Goal: Information Seeking & Learning: Learn about a topic

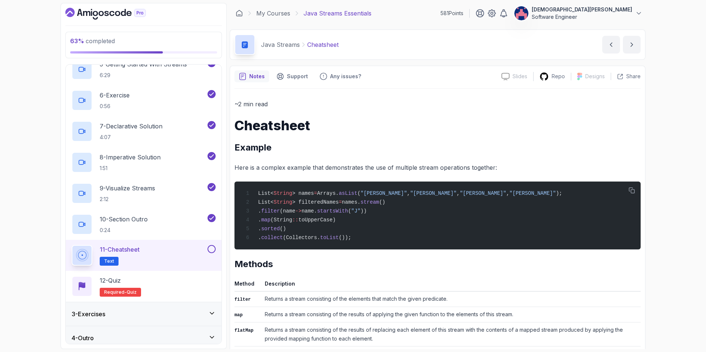
scroll to position [185, 0]
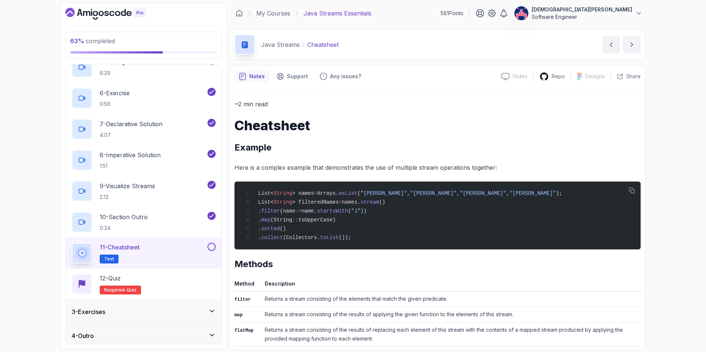
click at [177, 249] on div "11 - Cheatsheet Text" at bounding box center [139, 253] width 134 height 21
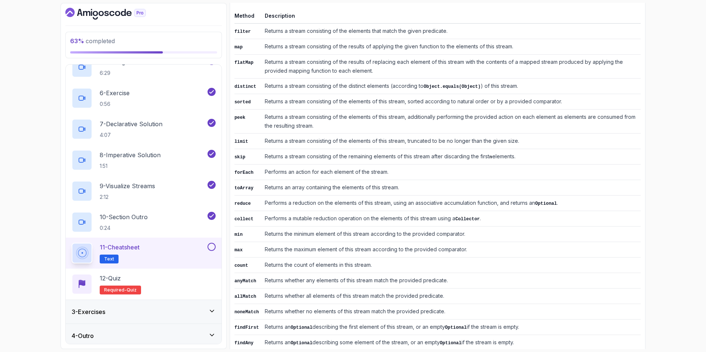
scroll to position [280, 0]
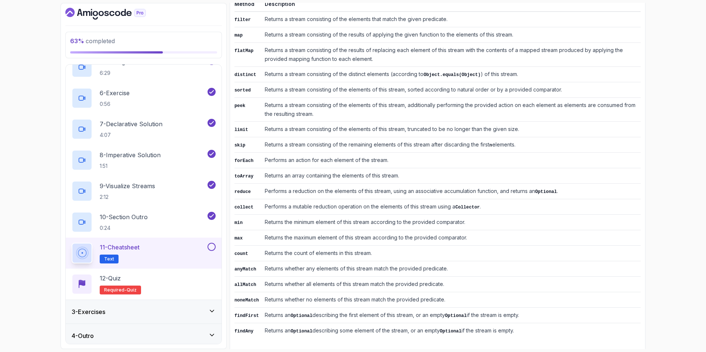
click at [208, 246] on button at bounding box center [212, 247] width 8 height 8
click at [193, 249] on div "12 - Quiz Required- quiz" at bounding box center [144, 284] width 144 height 21
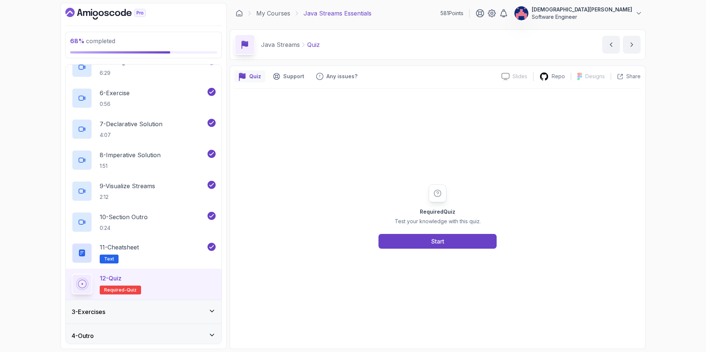
click at [427, 239] on button "Start" at bounding box center [438, 241] width 118 height 15
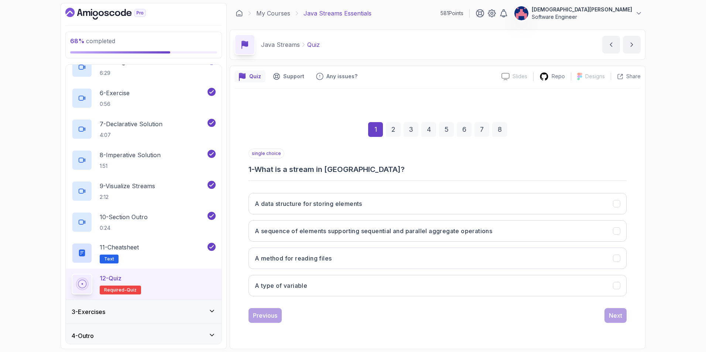
click at [469, 229] on button "A sequence of elements supporting sequential and parallel aggregate operations" at bounding box center [438, 230] width 378 height 21
click at [469, 249] on div "Next" at bounding box center [615, 315] width 13 height 9
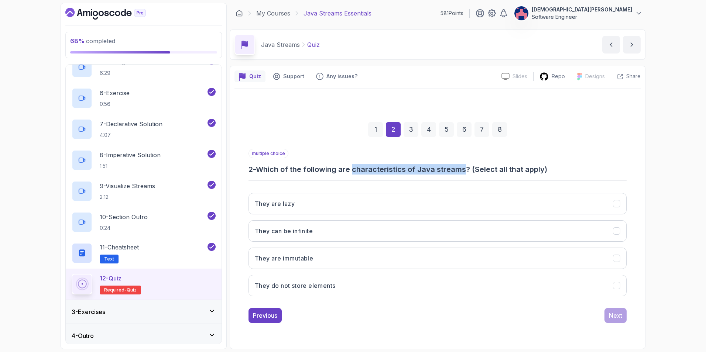
drag, startPoint x: 466, startPoint y: 169, endPoint x: 357, endPoint y: 172, distance: 109.3
click at [357, 172] on h3 "2 - Which of the following are characteristics of Java streams? (Select all tha…" at bounding box center [438, 169] width 378 height 10
copy h3 "characteristics of Java streams"
click at [469, 249] on button "They are immutable" at bounding box center [438, 258] width 378 height 21
click at [469, 160] on div "multiple choice 2 - Which of the following are characteristics of Java streams?…" at bounding box center [438, 162] width 378 height 26
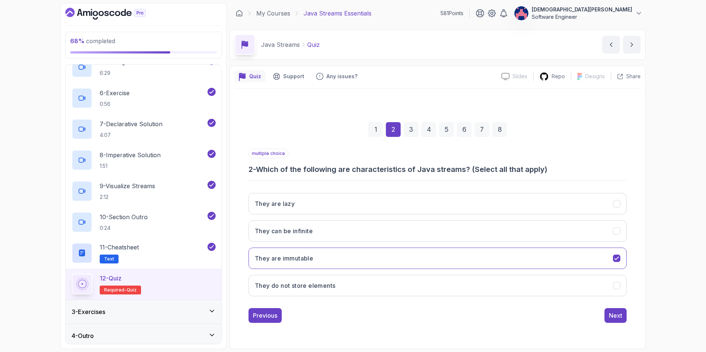
click at [469, 249] on icon "They do not store elements" at bounding box center [616, 285] width 7 height 7
click at [469, 249] on div "Next" at bounding box center [615, 315] width 13 height 9
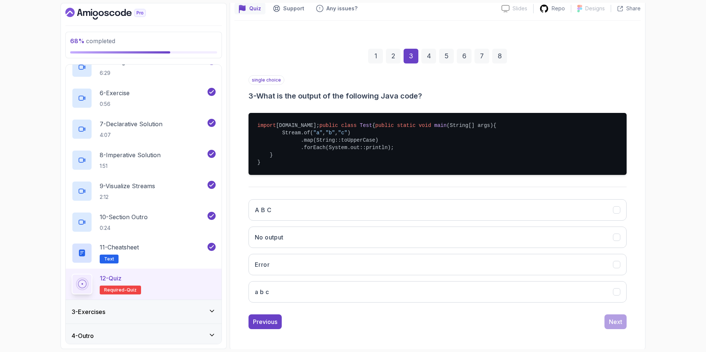
scroll to position [74, 0]
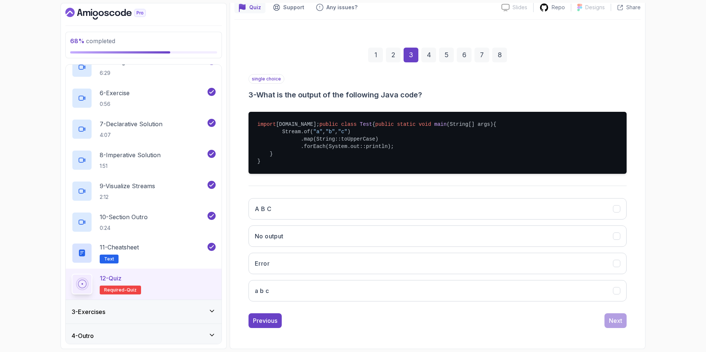
click at [369, 220] on button "A B C" at bounding box center [438, 208] width 378 height 21
click at [469, 249] on div "Next" at bounding box center [615, 320] width 13 height 9
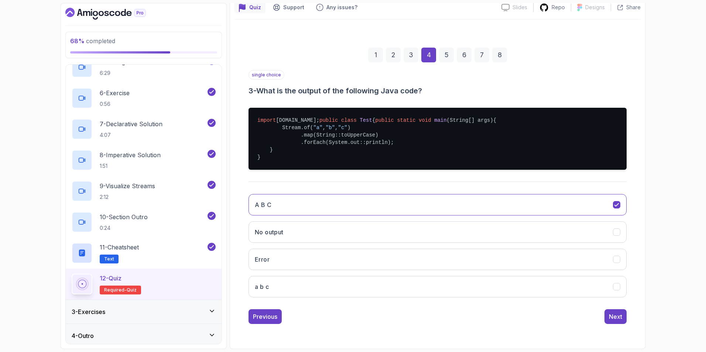
scroll to position [0, 0]
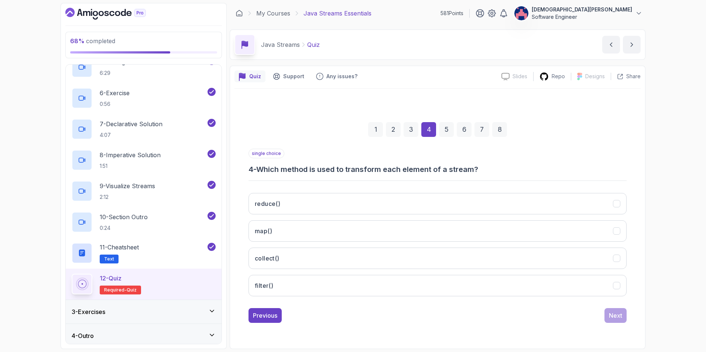
click at [469, 249] on button "collect()" at bounding box center [438, 258] width 378 height 21
click at [469, 249] on div "Next" at bounding box center [615, 315] width 13 height 9
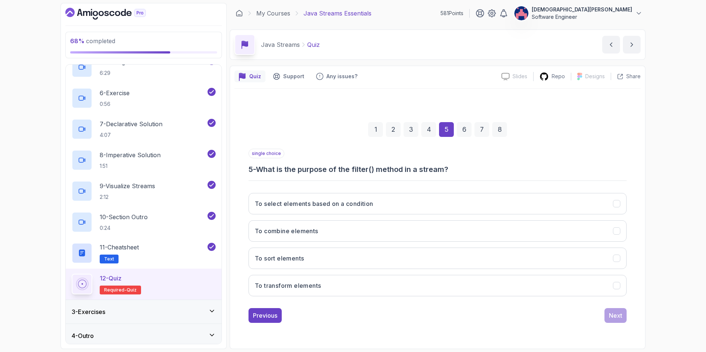
click at [469, 214] on button "To select elements based on a condition" at bounding box center [438, 203] width 378 height 21
click at [469, 249] on button "Next" at bounding box center [615, 315] width 22 height 15
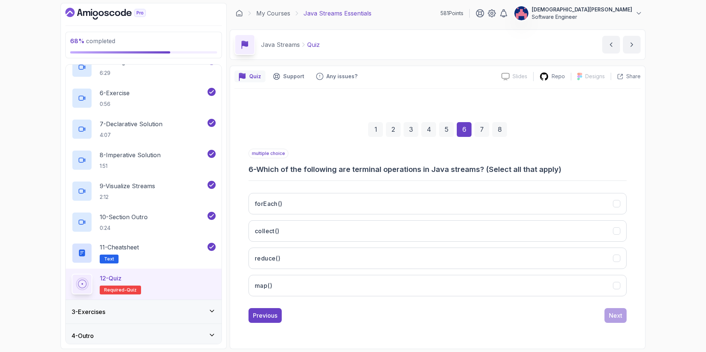
click at [469, 249] on button "reduce()" at bounding box center [438, 258] width 378 height 21
click at [469, 249] on button "map()" at bounding box center [438, 285] width 378 height 21
click at [469, 208] on button "forEach()" at bounding box center [438, 203] width 378 height 21
click at [469, 249] on div "Next" at bounding box center [615, 315] width 13 height 9
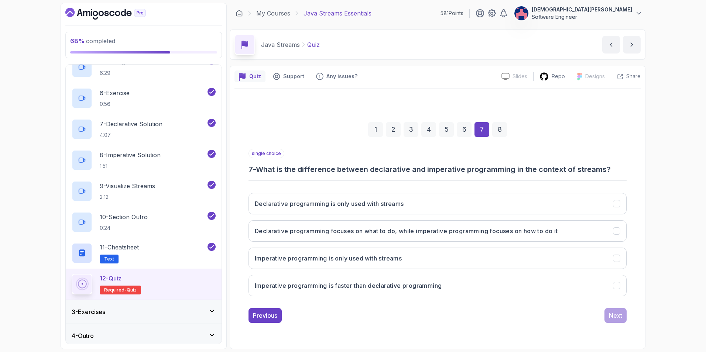
click at [469, 230] on h3 "Declarative programming focuses on what to do, while imperative programming foc…" at bounding box center [406, 231] width 303 height 9
click at [469, 249] on div "Next" at bounding box center [615, 315] width 13 height 9
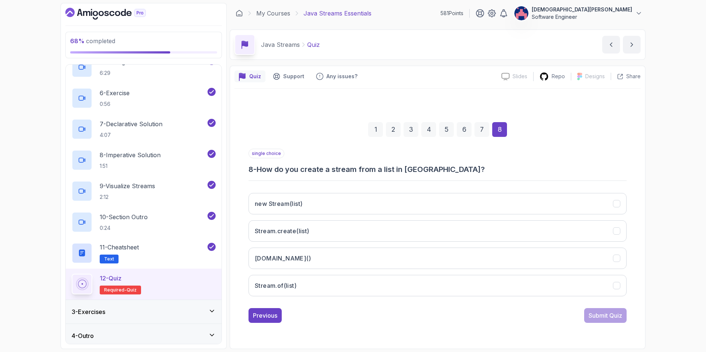
click at [458, 249] on button "[DOMAIN_NAME]()" at bounding box center [438, 258] width 378 height 21
click at [469, 249] on div "Submit Quiz" at bounding box center [606, 315] width 34 height 9
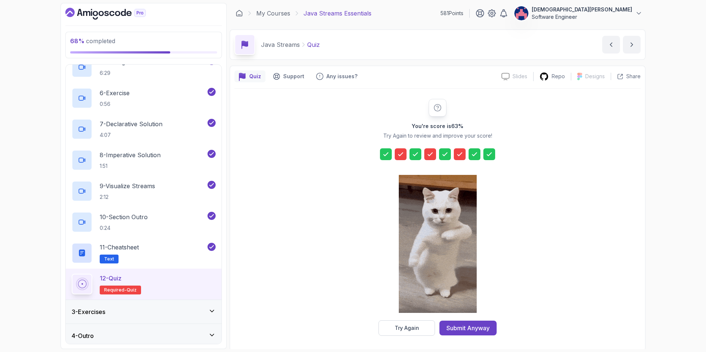
click at [415, 249] on div "Try Again" at bounding box center [407, 328] width 24 height 7
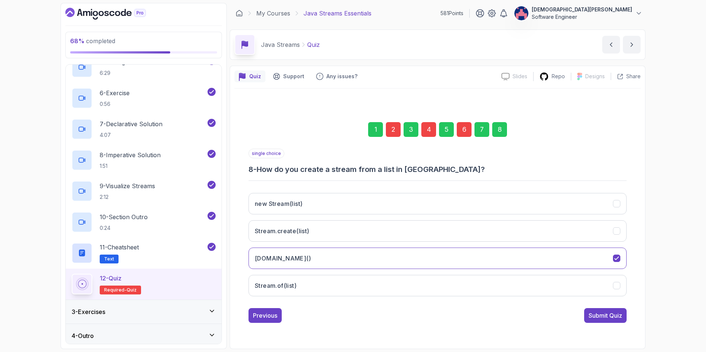
click at [391, 130] on div "2" at bounding box center [393, 129] width 15 height 15
click at [469, 249] on icon "They can be infinite" at bounding box center [616, 285] width 7 height 7
click at [433, 134] on div "4" at bounding box center [428, 129] width 15 height 15
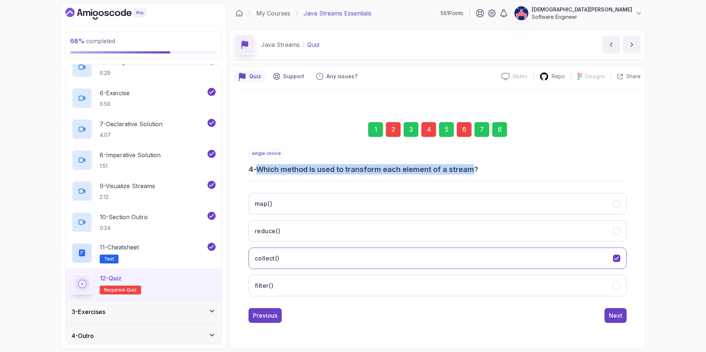
drag, startPoint x: 477, startPoint y: 169, endPoint x: 261, endPoint y: 169, distance: 216.0
click at [261, 169] on h3 "4 - Which method is used to transform each element of a stream?" at bounding box center [438, 169] width 378 height 10
copy h3 "Which method is used to transform each element of a stream"
click at [469, 201] on button "map()" at bounding box center [438, 203] width 378 height 21
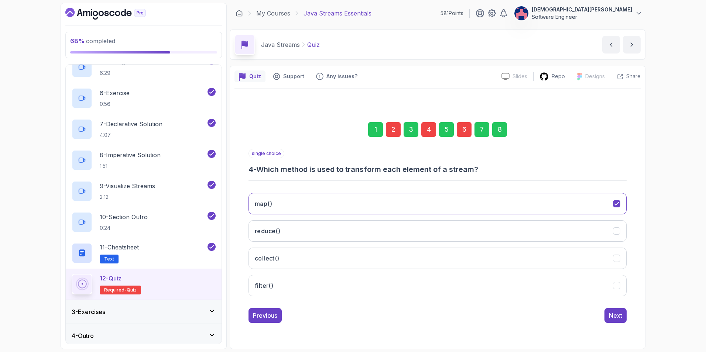
click at [469, 164] on h3 "4 - Which method is used to transform each element of a stream?" at bounding box center [438, 169] width 378 height 10
click at [459, 128] on div "6" at bounding box center [464, 129] width 15 height 15
click at [469, 249] on icon "map()" at bounding box center [616, 285] width 7 height 7
click at [469, 204] on icon "forEach()" at bounding box center [617, 203] width 4 height 3
click at [469, 206] on icon "forEach()" at bounding box center [616, 204] width 7 height 7
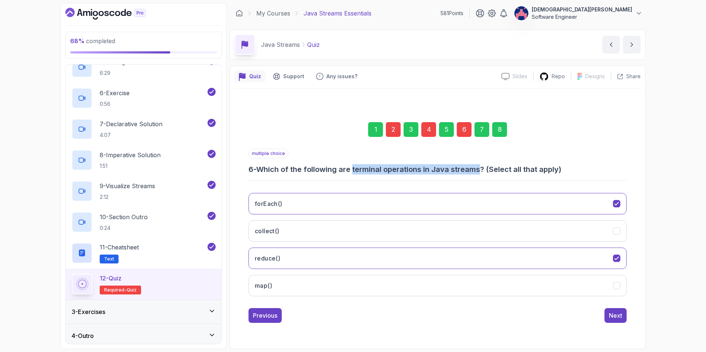
drag, startPoint x: 481, startPoint y: 171, endPoint x: 356, endPoint y: 169, distance: 125.2
click at [356, 169] on h3 "6 - Which of the following are terminal operations in Java streams? (Select all…" at bounding box center [438, 169] width 378 height 10
copy h3 "terminal operations in Java streams"
click at [469, 249] on button "map()" at bounding box center [438, 285] width 378 height 21
click at [469, 203] on icon "forEach()" at bounding box center [616, 204] width 7 height 7
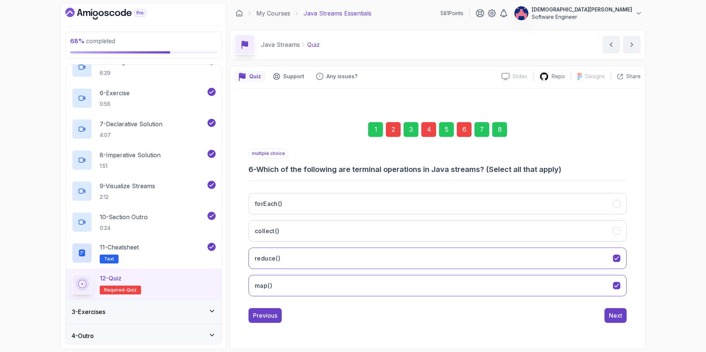
click at [469, 173] on h3 "6 - Which of the following are terminal operations in Java streams? (Select all…" at bounding box center [438, 169] width 378 height 10
click at [170, 247] on div "11 - Cheatsheet Text" at bounding box center [139, 253] width 134 height 21
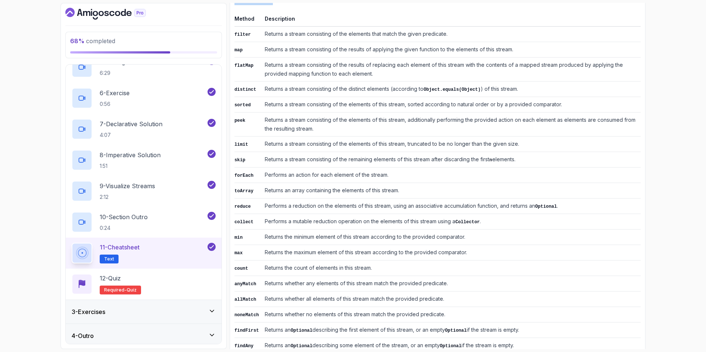
scroll to position [280, 0]
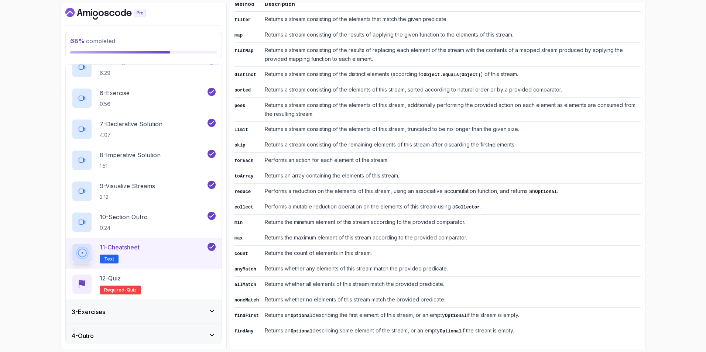
drag, startPoint x: 235, startPoint y: 155, endPoint x: 530, endPoint y: 332, distance: 344.0
click at [469, 249] on div "~2 min read Cheatsheet Example Here is a complex example that demonstrates the …" at bounding box center [437, 79] width 406 height 520
copy div "Methods Method Description filter Returns a stream consisting of the elements t…"
click at [147, 249] on div "12 - Quiz Required- quiz" at bounding box center [144, 284] width 144 height 21
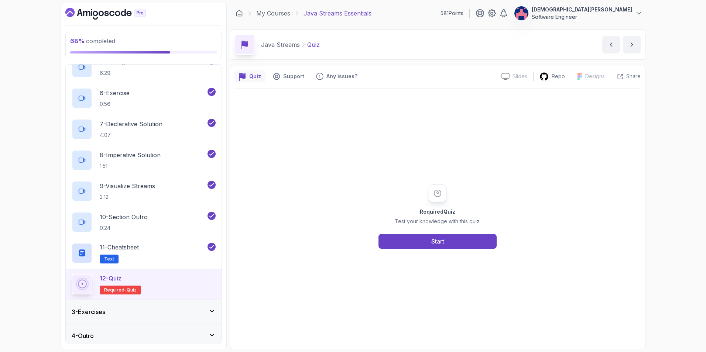
click at [426, 242] on button "Start" at bounding box center [438, 241] width 118 height 15
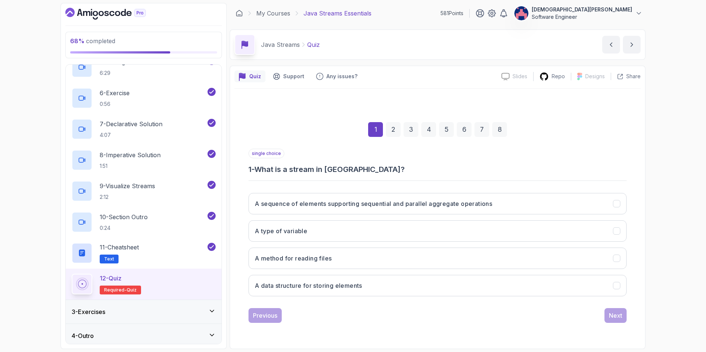
click at [469, 204] on button "A sequence of elements supporting sequential and parallel aggregate operations" at bounding box center [438, 203] width 378 height 21
click at [469, 249] on div "Next" at bounding box center [615, 315] width 13 height 9
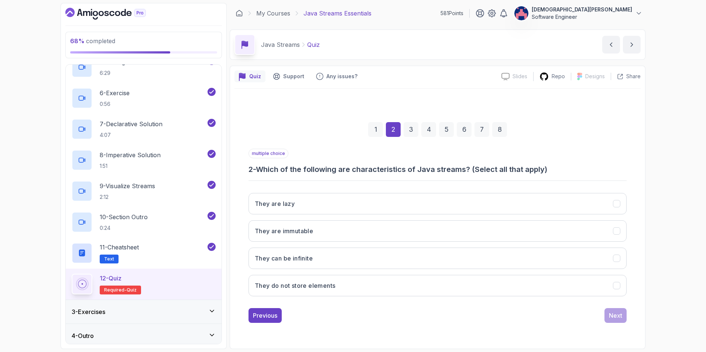
click at [469, 237] on button "They are immutable" at bounding box center [438, 230] width 378 height 21
click at [469, 249] on button "They do not store elements" at bounding box center [438, 285] width 378 height 21
click at [413, 126] on div "3" at bounding box center [411, 129] width 15 height 15
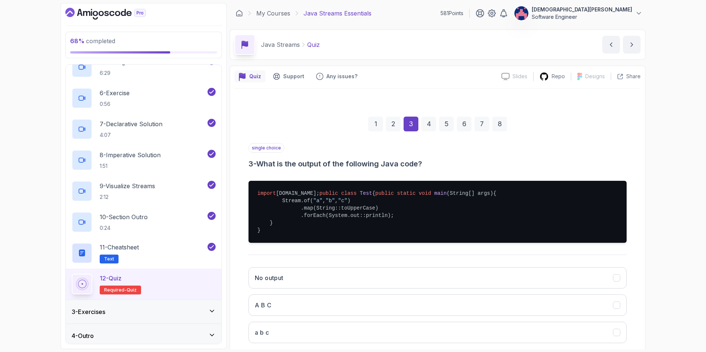
scroll to position [37, 0]
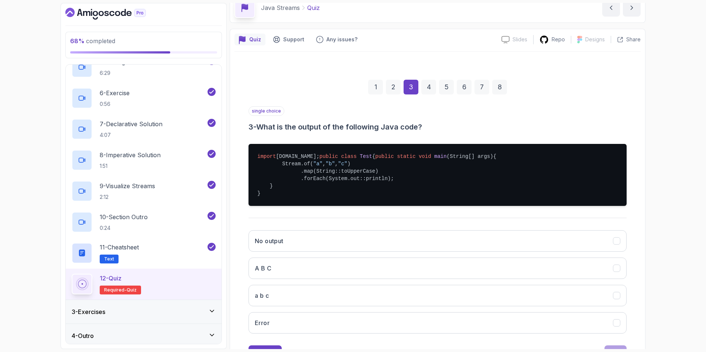
click at [360, 249] on button "A B C" at bounding box center [438, 268] width 378 height 21
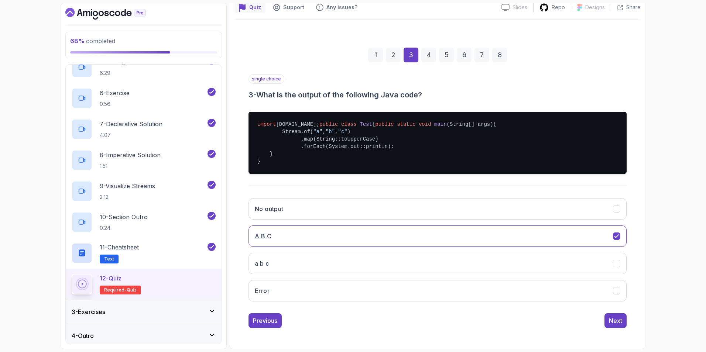
scroll to position [84, 0]
click at [469, 249] on div "Next" at bounding box center [615, 320] width 13 height 9
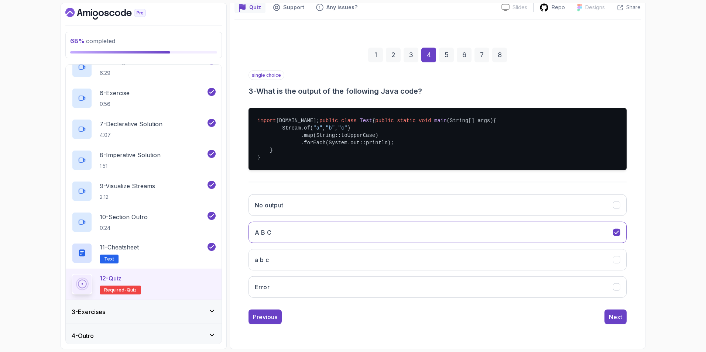
scroll to position [0, 0]
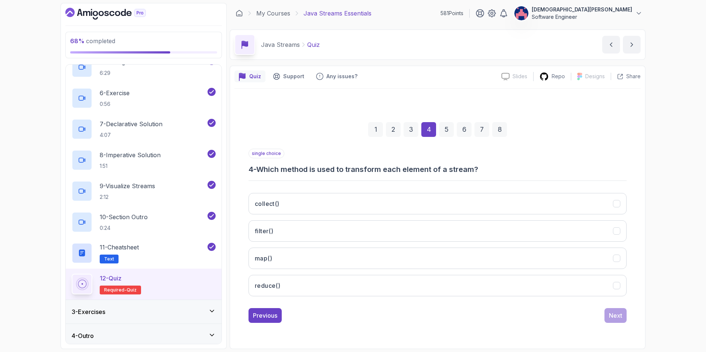
click at [274, 249] on div "Previous" at bounding box center [265, 315] width 24 height 9
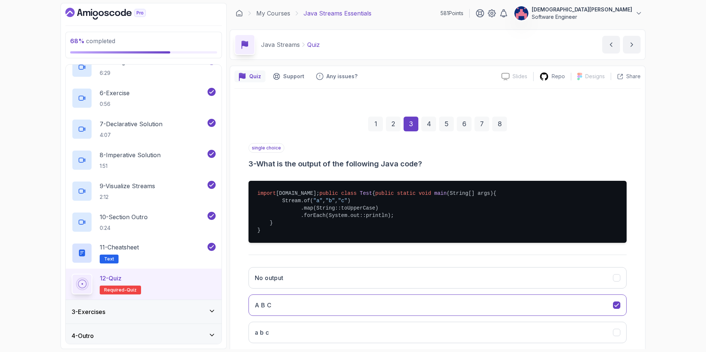
scroll to position [74, 0]
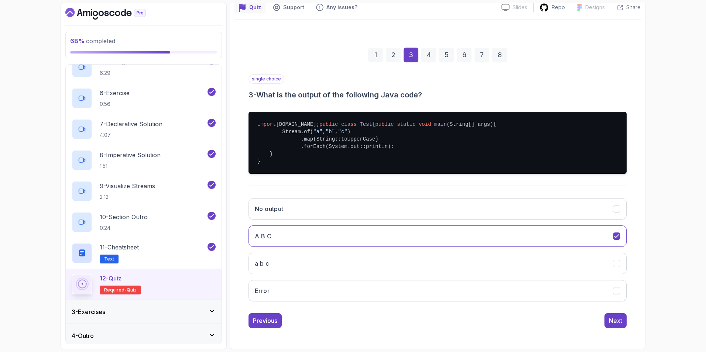
click at [277, 249] on div "Previous" at bounding box center [265, 320] width 24 height 9
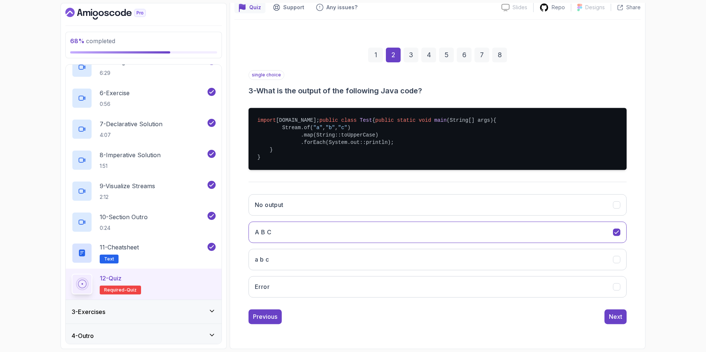
scroll to position [0, 0]
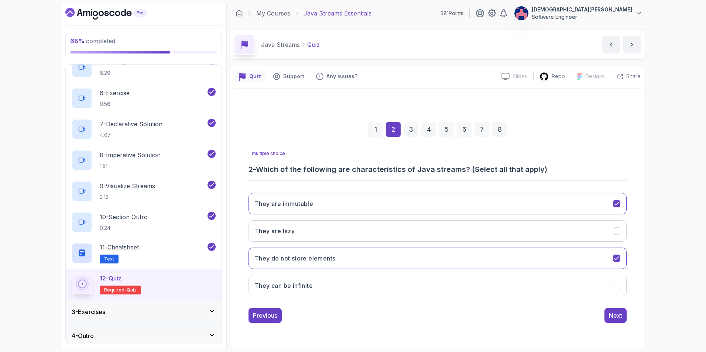
click at [469, 249] on div "Next" at bounding box center [615, 315] width 13 height 9
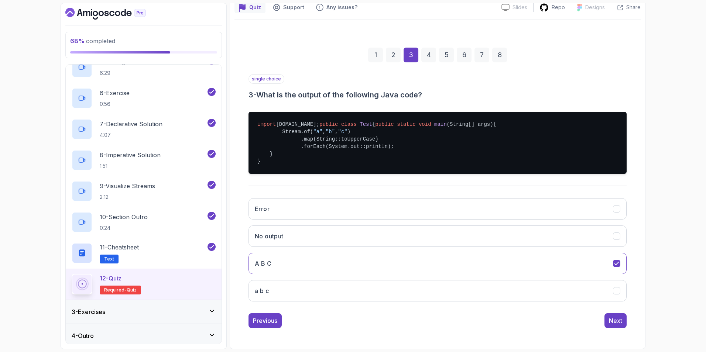
scroll to position [84, 0]
click at [469, 249] on div "Next" at bounding box center [615, 320] width 13 height 9
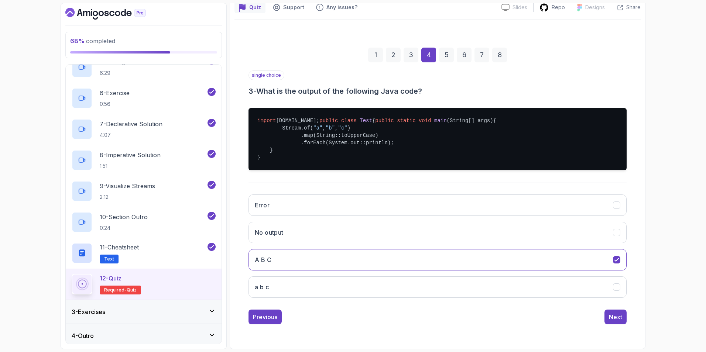
scroll to position [0, 0]
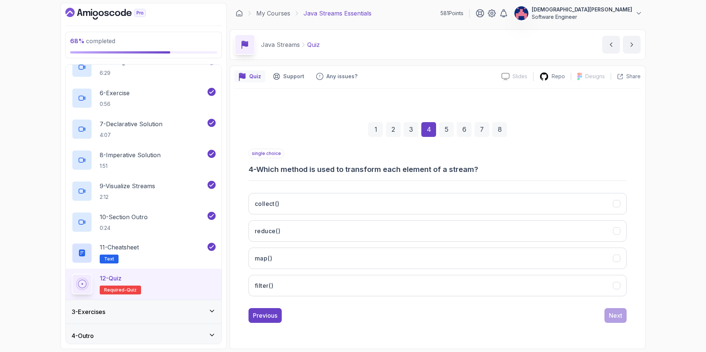
click at [352, 198] on button "collect()" at bounding box center [438, 203] width 378 height 21
click at [359, 229] on button "reduce()" at bounding box center [438, 230] width 378 height 21
click at [352, 249] on button "map()" at bounding box center [438, 258] width 378 height 21
click at [469, 249] on div "Next" at bounding box center [615, 315] width 13 height 9
click at [330, 249] on h3 "To select elements based on a condition" at bounding box center [314, 258] width 119 height 9
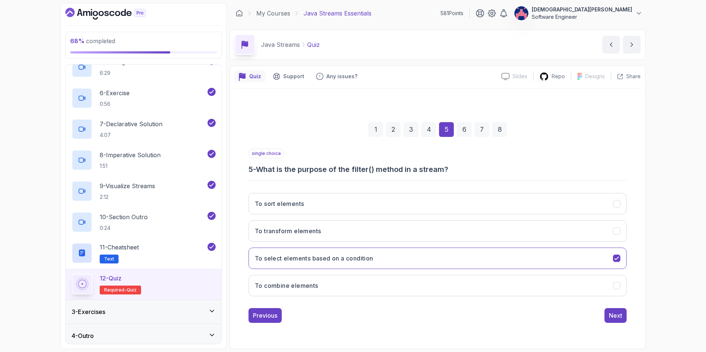
click at [469, 249] on button "Next" at bounding box center [615, 315] width 22 height 15
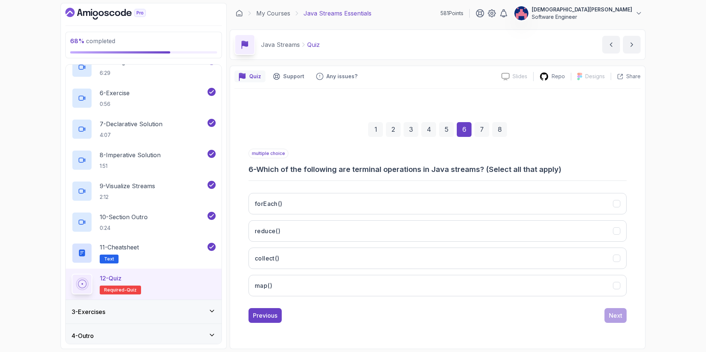
click at [339, 249] on button "collect()" at bounding box center [438, 258] width 378 height 21
click at [337, 249] on button "map()" at bounding box center [438, 285] width 378 height 21
click at [337, 228] on button "reduce()" at bounding box center [438, 230] width 378 height 21
click at [469, 249] on div "1 2 3 4 5 6 7 8 multiple choice 6 - Which of the following are terminal operati…" at bounding box center [437, 217] width 406 height 225
click at [469, 249] on div "Next" at bounding box center [615, 315] width 13 height 9
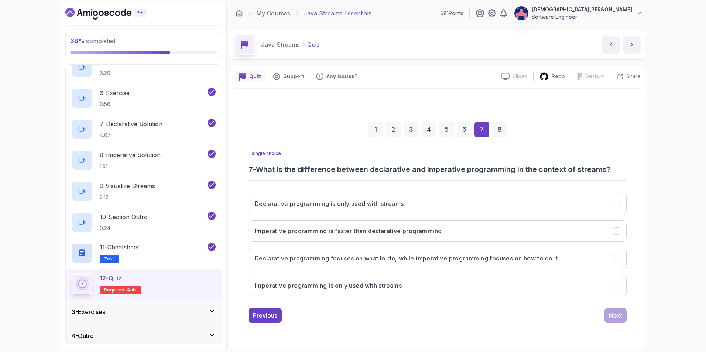
click at [469, 249] on h3 "Declarative programming focuses on what to do, while imperative programming foc…" at bounding box center [406, 258] width 303 height 9
click at [469, 249] on div "Next" at bounding box center [615, 315] width 13 height 9
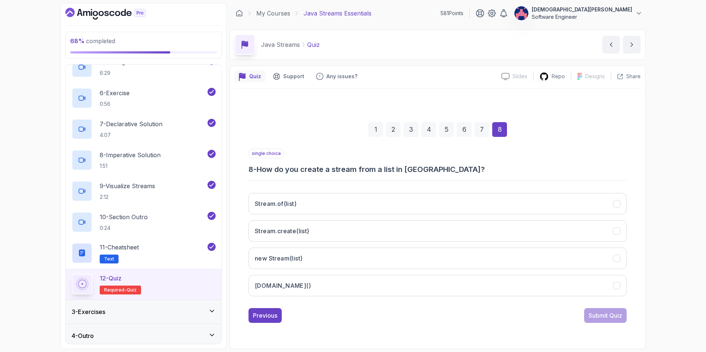
click at [469, 249] on button "[DOMAIN_NAME]()" at bounding box center [438, 285] width 378 height 21
click at [469, 249] on div "Submit Quiz" at bounding box center [606, 315] width 34 height 9
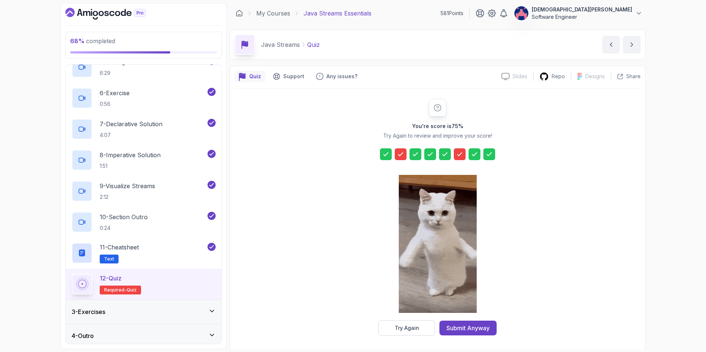
click at [419, 249] on button "Try Again" at bounding box center [407, 329] width 56 height 16
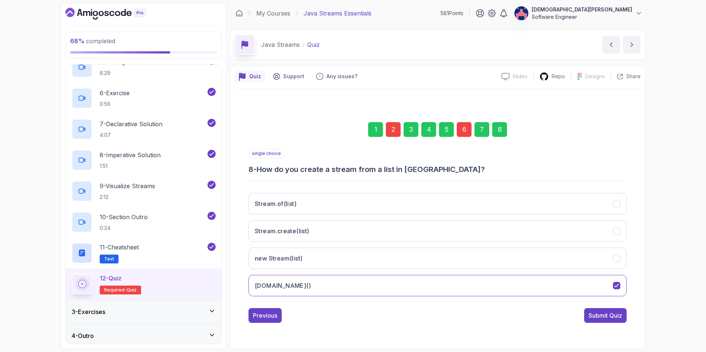
click at [396, 136] on div "2" at bounding box center [393, 129] width 15 height 15
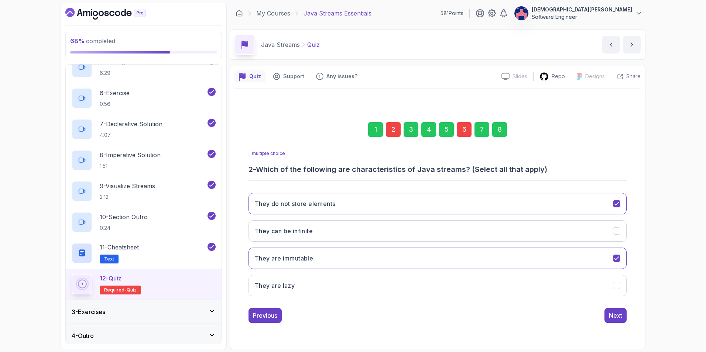
click at [469, 233] on icon "They can be infinite" at bounding box center [616, 231] width 7 height 7
click at [463, 127] on div "6" at bounding box center [464, 129] width 15 height 15
click at [465, 125] on div "6" at bounding box center [464, 129] width 15 height 15
click at [469, 128] on div "7" at bounding box center [482, 129] width 15 height 15
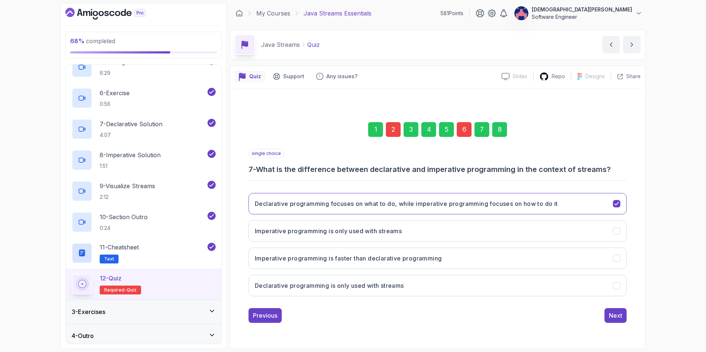
click at [469, 130] on div "1 2 3 4 5 6 7 8" at bounding box center [438, 129] width 378 height 38
click at [464, 131] on div "6" at bounding box center [464, 129] width 15 height 15
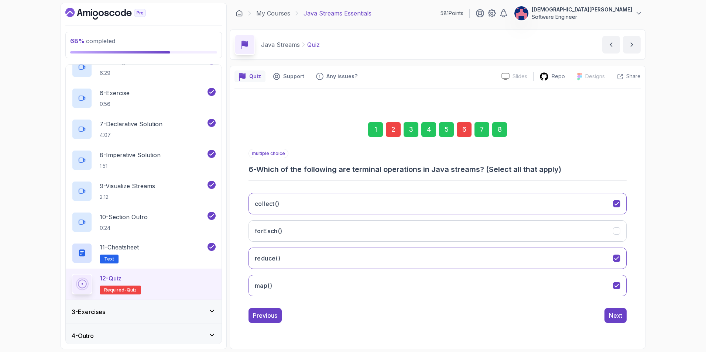
click at [469, 203] on icon "collect()" at bounding box center [616, 204] width 7 height 7
click at [469, 249] on div "Next" at bounding box center [615, 315] width 13 height 9
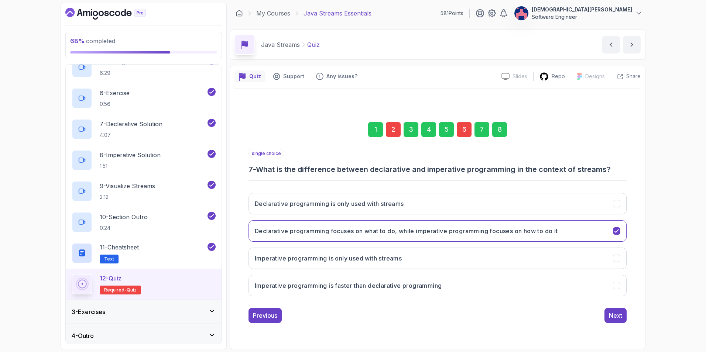
click at [469, 249] on div "Next" at bounding box center [615, 315] width 13 height 9
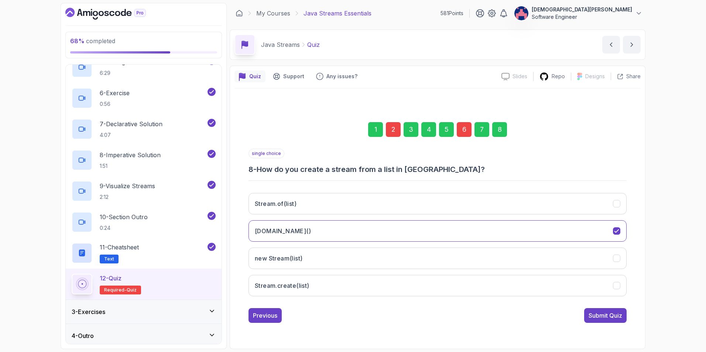
click at [469, 249] on div "Submit Quiz" at bounding box center [606, 315] width 34 height 9
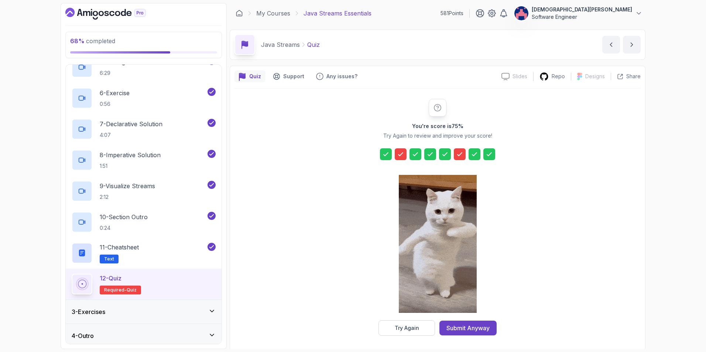
click at [417, 249] on div "Try Again" at bounding box center [407, 328] width 24 height 7
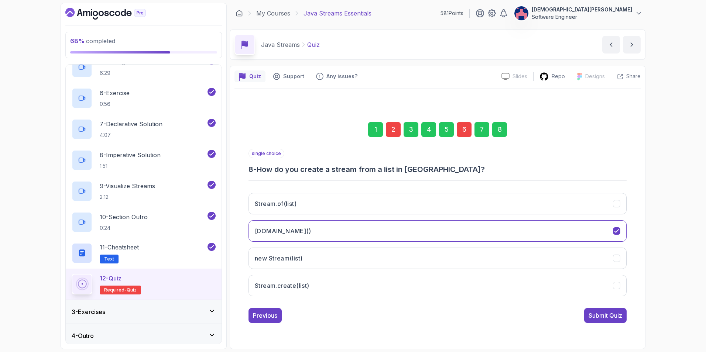
click at [390, 131] on div "2" at bounding box center [393, 129] width 15 height 15
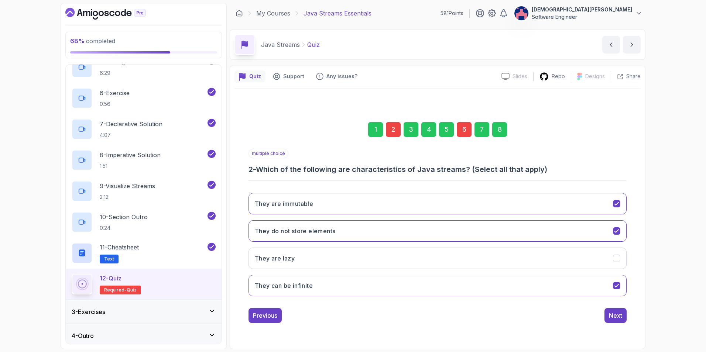
click at [469, 249] on icon "They can be infinite" at bounding box center [616, 285] width 7 height 7
click at [469, 249] on icon "They are lazy" at bounding box center [616, 258] width 7 height 7
click at [463, 130] on div "6" at bounding box center [464, 129] width 15 height 15
click at [469, 249] on button "collect()" at bounding box center [438, 258] width 378 height 21
click at [469, 206] on icon "map()" at bounding box center [616, 204] width 7 height 7
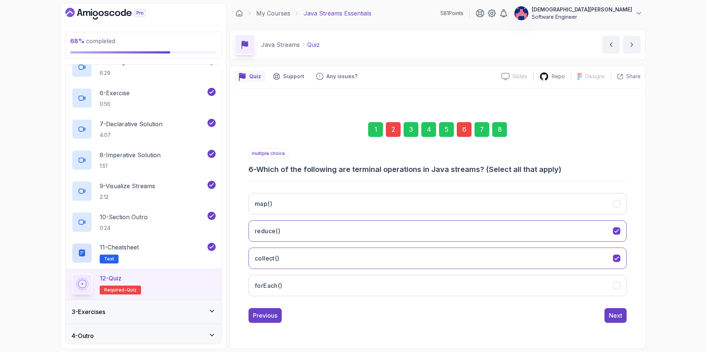
click at [469, 206] on icon "map()" at bounding box center [616, 204] width 7 height 7
click at [469, 249] on icon "collect()" at bounding box center [616, 258] width 7 height 7
click at [469, 249] on div "Next" at bounding box center [615, 315] width 13 height 9
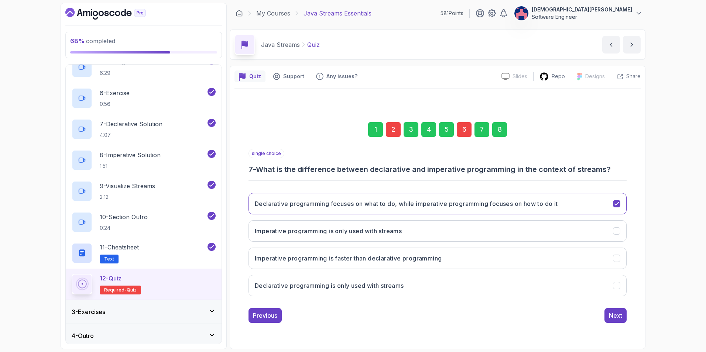
click at [469, 249] on button "Next" at bounding box center [615, 315] width 22 height 15
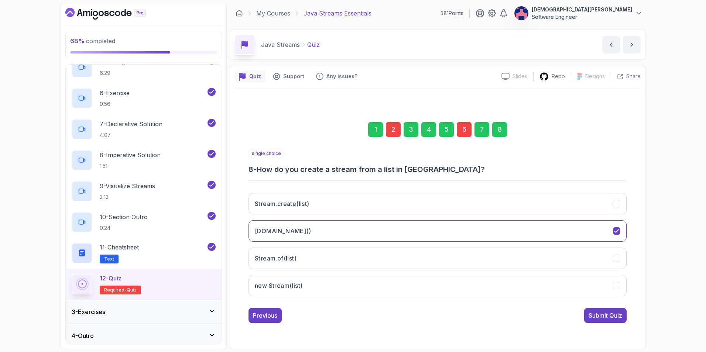
click at [469, 249] on div "Submit Quiz" at bounding box center [606, 315] width 34 height 9
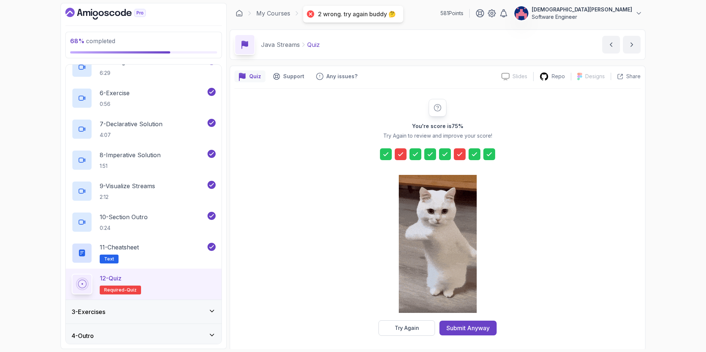
scroll to position [2, 0]
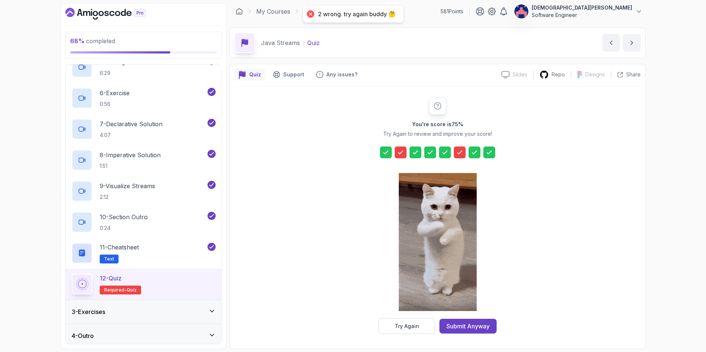
click at [469, 249] on div "Submit Anyway" at bounding box center [467, 326] width 43 height 9
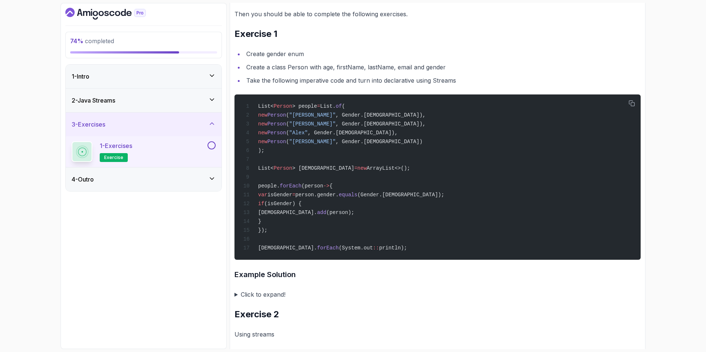
scroll to position [222, 0]
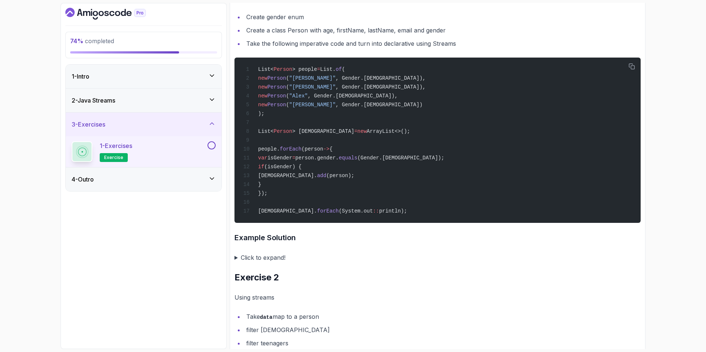
click at [236, 249] on summary "Click to expand!" at bounding box center [437, 258] width 406 height 10
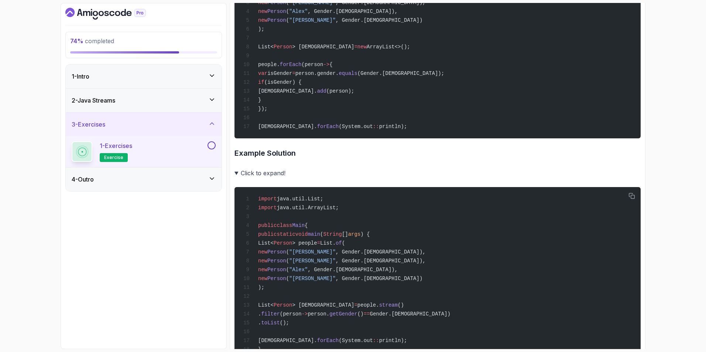
scroll to position [307, 0]
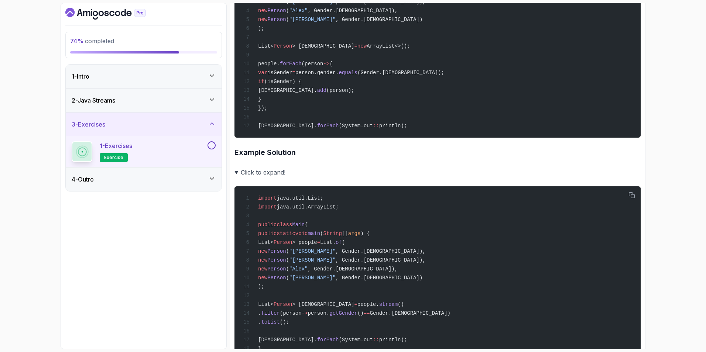
click at [246, 178] on summary "Click to expand!" at bounding box center [437, 172] width 406 height 10
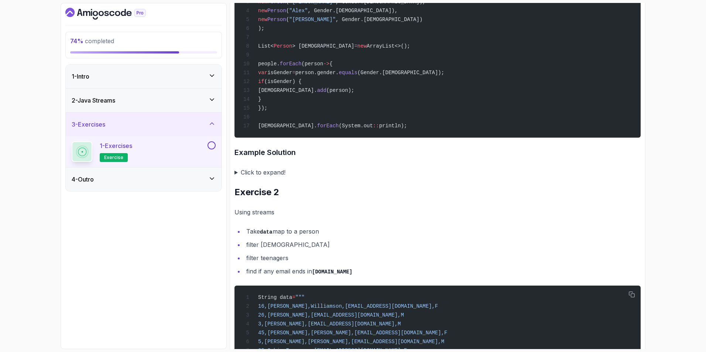
click at [238, 178] on summary "Click to expand!" at bounding box center [437, 172] width 406 height 10
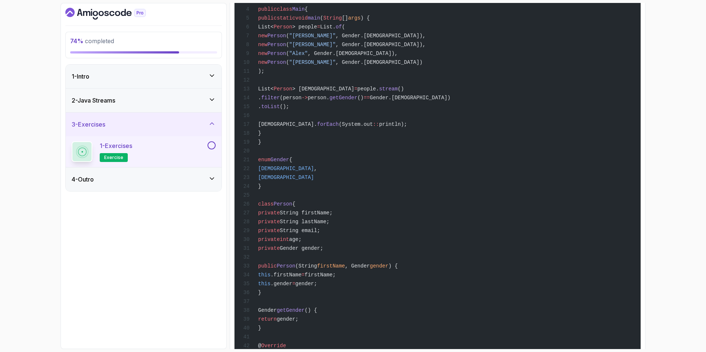
scroll to position [528, 0]
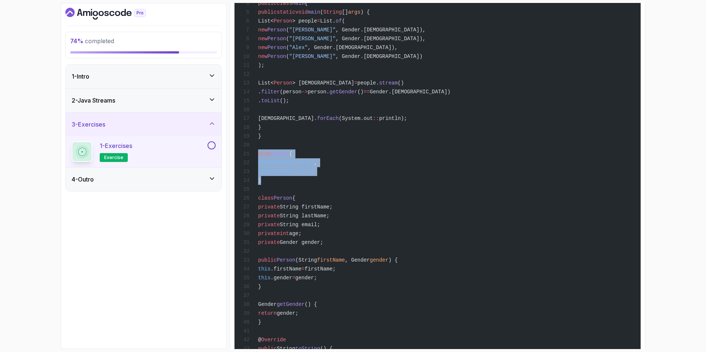
drag, startPoint x: 265, startPoint y: 195, endPoint x: 254, endPoint y: 168, distance: 29.3
click at [254, 168] on div "import java.util.List; import java.util.ArrayList; public class Main { public s…" at bounding box center [437, 202] width 394 height 467
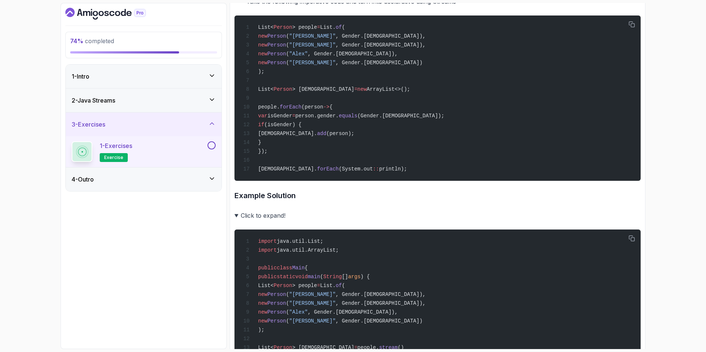
scroll to position [270, 0]
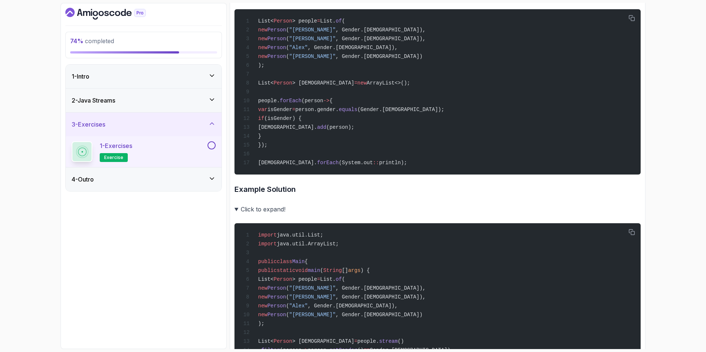
click at [236, 214] on summary "Click to expand!" at bounding box center [437, 209] width 406 height 10
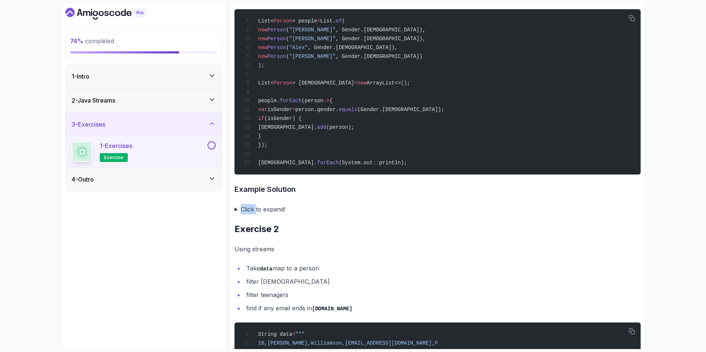
click at [236, 214] on summary "Click to expand!" at bounding box center [437, 209] width 406 height 10
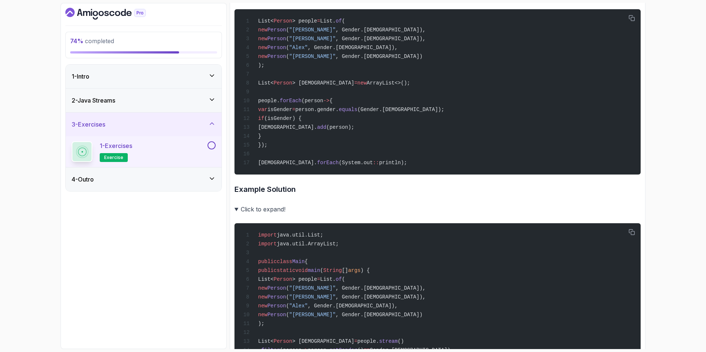
drag, startPoint x: 236, startPoint y: 214, endPoint x: 311, endPoint y: 260, distance: 87.7
drag, startPoint x: 279, startPoint y: 286, endPoint x: 376, endPoint y: 334, distance: 108.2
copy code "List< Person > people = List. of ( new Person ( "[PERSON_NAME]" , Gender.[DEMOG…"
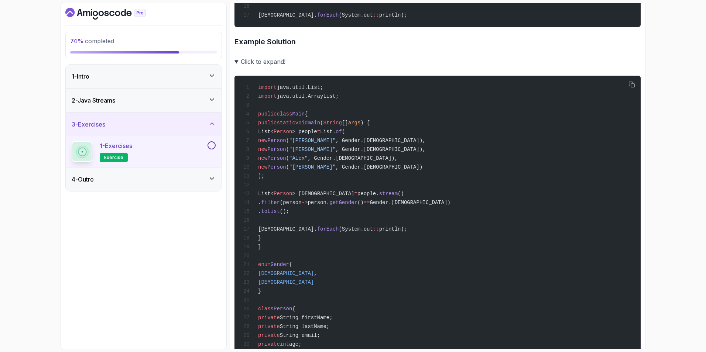
scroll to position [455, 0]
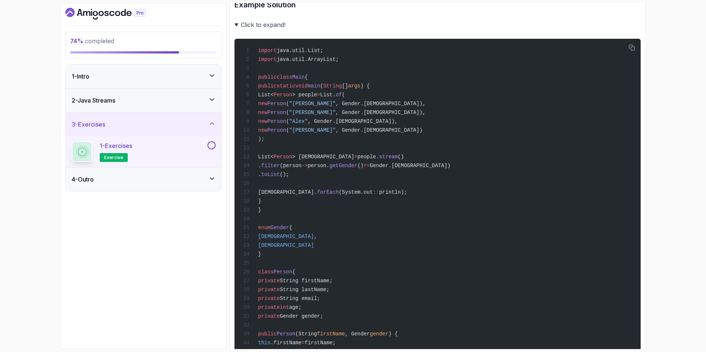
click at [266, 249] on div "import java.util.List; import java.util.ArrayList; public class Main { public s…" at bounding box center [437, 276] width 394 height 467
drag, startPoint x: 268, startPoint y: 269, endPoint x: 256, endPoint y: 245, distance: 26.4
click at [256, 245] on div "import java.util.List; import java.util.ArrayList; public class Main { public s…" at bounding box center [437, 276] width 394 height 467
copy code "enum Gender { [DEMOGRAPHIC_DATA] , [DEMOGRAPHIC_DATA] }"
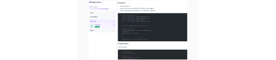
scroll to position [196, 0]
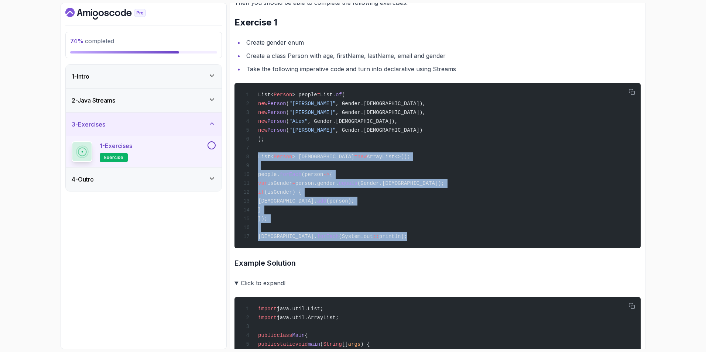
drag, startPoint x: 361, startPoint y: 242, endPoint x: 258, endPoint y: 162, distance: 130.2
click at [258, 162] on div "List< Person > people = List. of ( new Person ( "[PERSON_NAME]" , Gender.[DEMOG…" at bounding box center [437, 166] width 394 height 157
copy code "List< Person > [DEMOGRAPHIC_DATA] = new ArrayList<>(); people. forEach (person …"
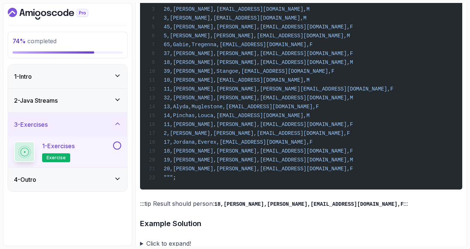
scroll to position [1137, 0]
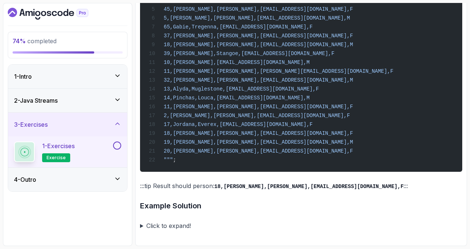
click at [185, 224] on summary "Click to expand!" at bounding box center [301, 225] width 322 height 10
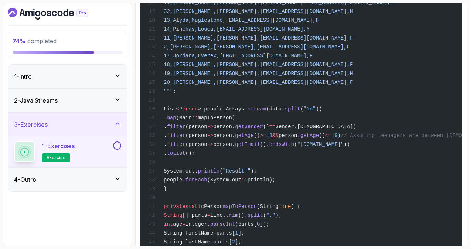
scroll to position [1293, 0]
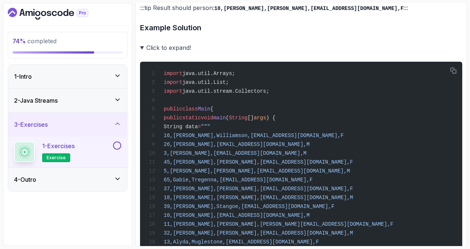
click at [454, 73] on icon "button" at bounding box center [453, 71] width 6 height 6
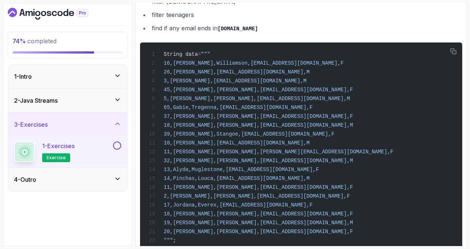
scroll to position [961, 0]
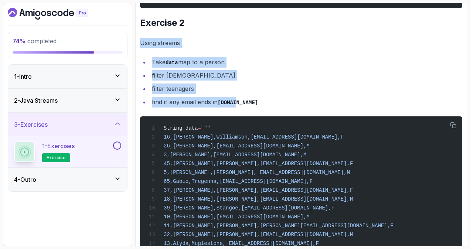
drag, startPoint x: 242, startPoint y: 120, endPoint x: 140, endPoint y: 58, distance: 119.6
click at [140, 58] on div "Exercise Support Any issues? Slides Slides not available Repo Designs Design no…" at bounding box center [301, 168] width 332 height 2126
copy div "Using streams Take data map to a person filter [DEMOGRAPHIC_DATA] filter teenag…"
click at [237, 94] on li "filter teenagers" at bounding box center [306, 88] width 312 height 10
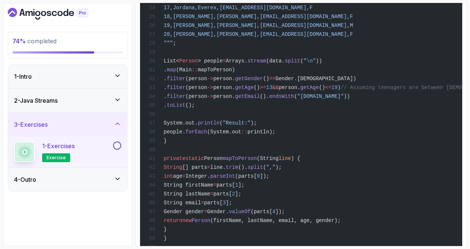
scroll to position [1589, 0]
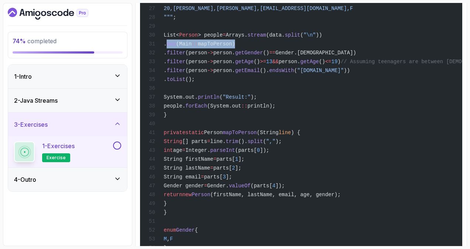
drag, startPoint x: 280, startPoint y: 73, endPoint x: 212, endPoint y: 73, distance: 67.6
click at [212, 73] on div "import java.util.Arrays; import java.util.List; import java.util.stream.Collect…" at bounding box center [301, 173] width 310 height 804
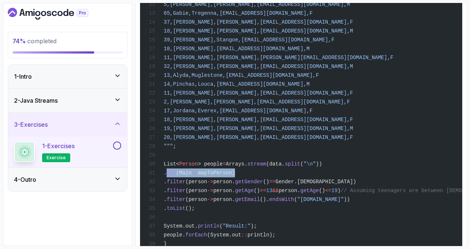
scroll to position [1505, 0]
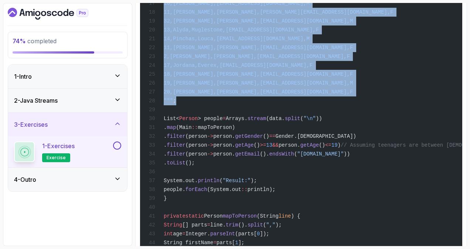
drag, startPoint x: 185, startPoint y: 76, endPoint x: 257, endPoint y: 133, distance: 91.5
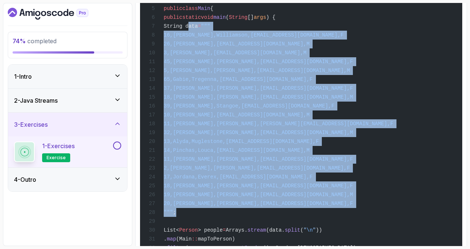
scroll to position [1394, 0]
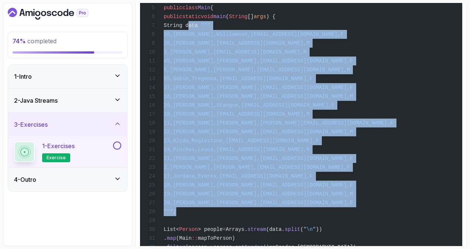
copy code "String data = """ 16,[PERSON_NAME],[PERSON_NAME],[EMAIL_ADDRESS][DOMAIN_NAME],F…"
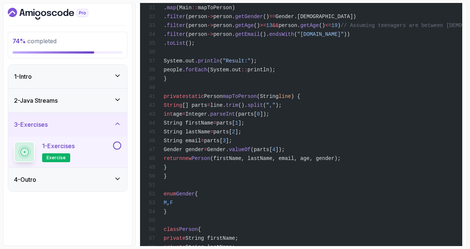
scroll to position [1662, 0]
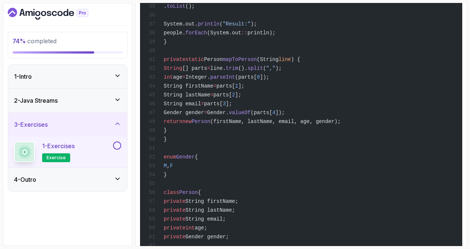
drag, startPoint x: 183, startPoint y: 162, endPoint x: 175, endPoint y: 92, distance: 70.7
click at [175, 92] on div "import java.util.Arrays; import java.util.List; import java.util.stream.Collect…" at bounding box center [301, 100] width 310 height 804
copy code "private static Person mapToPerson (String line ) { String [] parts = line. trim…"
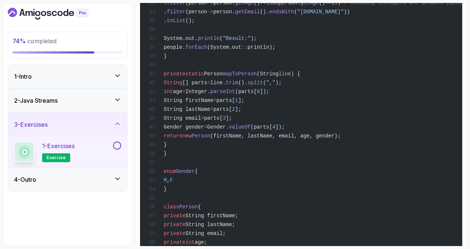
scroll to position [1625, 0]
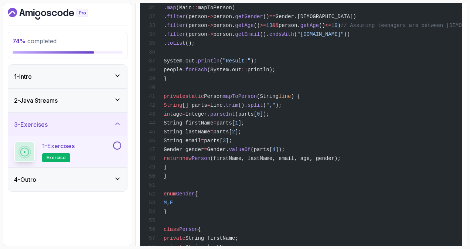
click at [244, 126] on span "];" at bounding box center [241, 123] width 6 height 6
drag, startPoint x: 174, startPoint y: 211, endPoint x: 178, endPoint y: 143, distance: 68.1
click at [178, 143] on div "import java.util.Arrays; import java.util.List; import java.util.stream.Collect…" at bounding box center [301, 136] width 310 height 804
drag, startPoint x: 178, startPoint y: 143, endPoint x: 202, endPoint y: 165, distance: 32.2
click at [198, 135] on span "String lastName" at bounding box center [187, 132] width 47 height 6
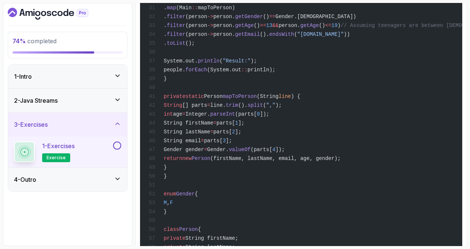
click at [326, 129] on div "import java.util.Arrays; import java.util.List; import java.util.stream.Collect…" at bounding box center [301, 136] width 310 height 804
click at [323, 125] on div "import java.util.Arrays; import java.util.List; import java.util.stream.Collect…" at bounding box center [301, 136] width 310 height 804
drag, startPoint x: 184, startPoint y: 199, endPoint x: 171, endPoint y: 128, distance: 72.6
click at [171, 128] on div "import java.util.Arrays; import java.util.List; import java.util.stream.Collect…" at bounding box center [301, 136] width 310 height 804
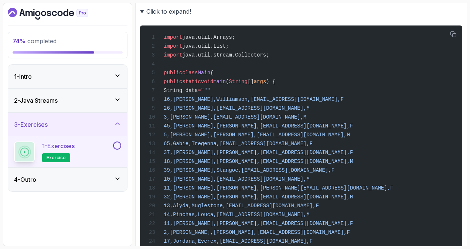
scroll to position [1551, 0]
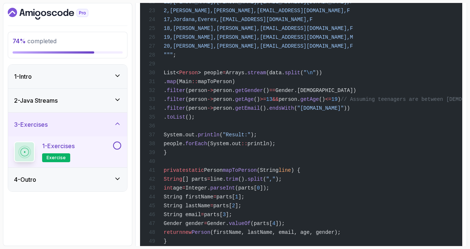
drag, startPoint x: 185, startPoint y: 102, endPoint x: 304, endPoint y: 170, distance: 137.5
click at [304, 170] on div "import java.util.Arrays; import java.util.List; import java.util.stream.Collect…" at bounding box center [301, 210] width 310 height 804
drag, startPoint x: 304, startPoint y: 170, endPoint x: 288, endPoint y: 97, distance: 75.3
click at [288, 97] on div "import java.util.Arrays; import java.util.List; import java.util.stream.Collect…" at bounding box center [301, 210] width 310 height 804
drag, startPoint x: 338, startPoint y: 101, endPoint x: 185, endPoint y: 100, distance: 153.6
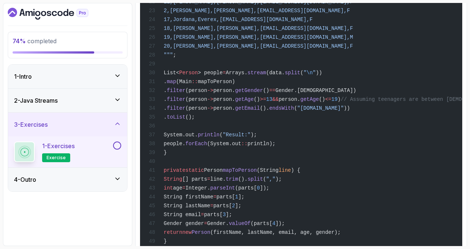
click at [185, 100] on div "import java.util.Arrays; import java.util.List; import java.util.stream.Collect…" at bounding box center [301, 210] width 310 height 804
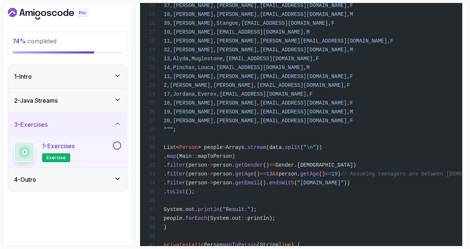
scroll to position [1477, 0]
drag, startPoint x: 356, startPoint y: 213, endPoint x: 341, endPoint y: 214, distance: 15.2
click at [341, 185] on span ""[DOMAIN_NAME]"" at bounding box center [320, 182] width 47 height 6
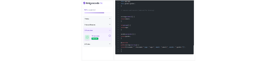
scroll to position [1995, 0]
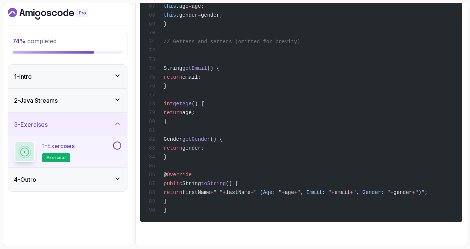
click at [119, 144] on button at bounding box center [117, 145] width 8 height 8
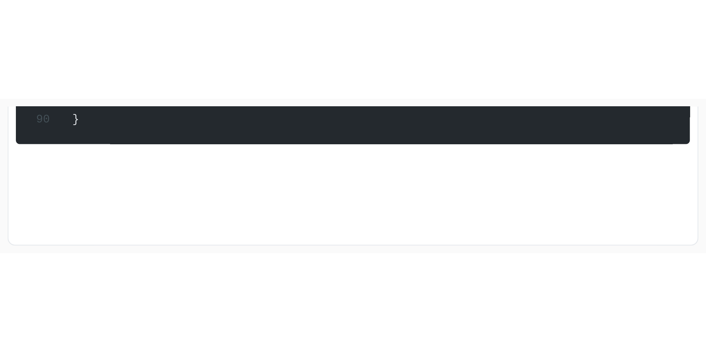
scroll to position [1874, 0]
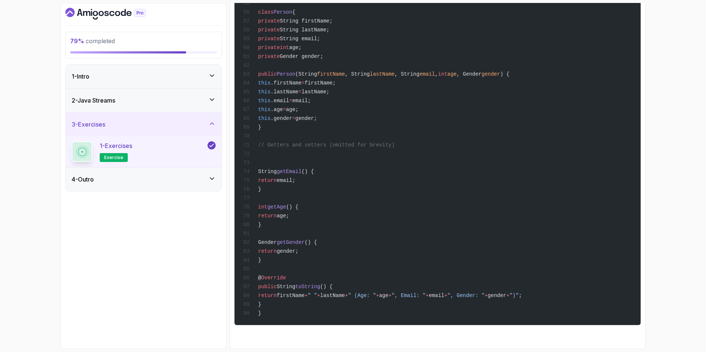
click at [204, 182] on div "4 - Outro" at bounding box center [144, 179] width 144 height 9
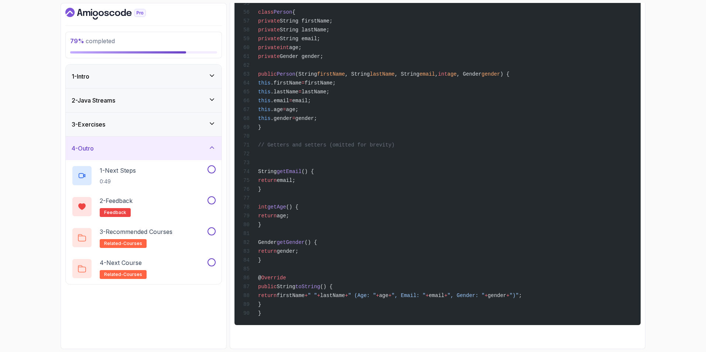
click at [164, 168] on div "1 - Next Steps 0:49" at bounding box center [139, 175] width 134 height 21
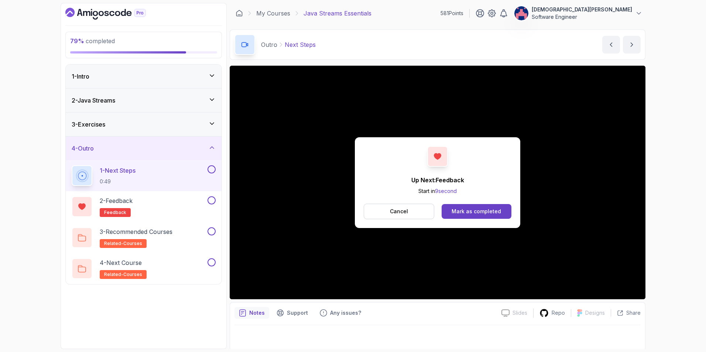
click at [469, 213] on div "Mark as completed" at bounding box center [476, 211] width 49 height 7
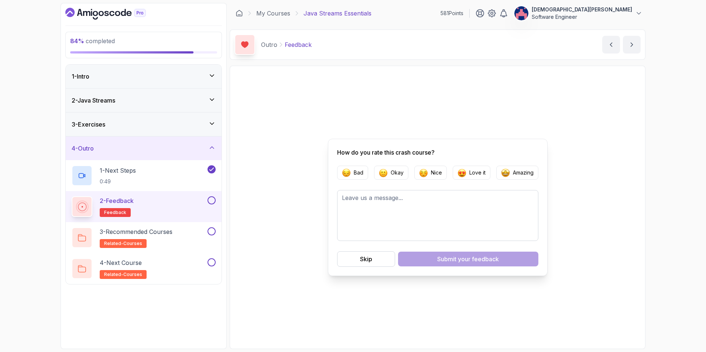
click at [469, 172] on p "Love it" at bounding box center [477, 172] width 16 height 7
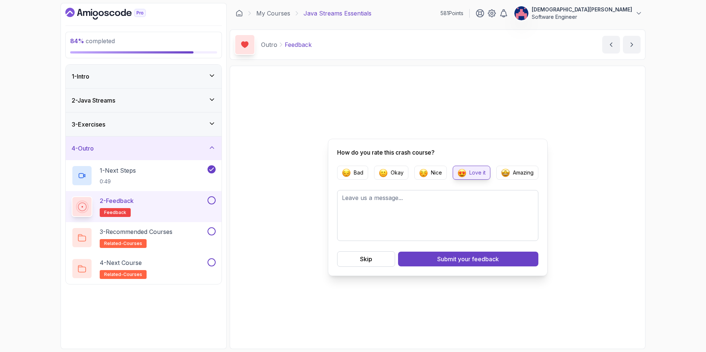
click at [469, 249] on span "your feedback" at bounding box center [478, 259] width 41 height 9
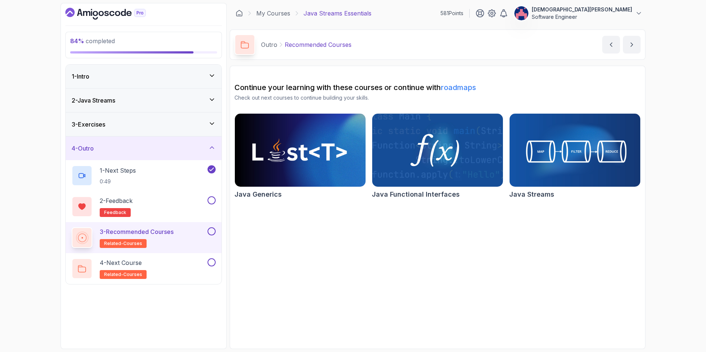
click at [215, 200] on button at bounding box center [212, 200] width 8 height 8
click at [207, 100] on div "2 - Java Streams" at bounding box center [144, 100] width 144 height 9
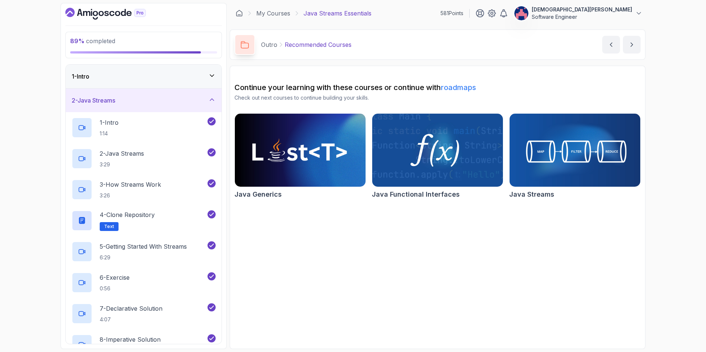
click at [203, 83] on div "1 - Intro" at bounding box center [144, 77] width 156 height 24
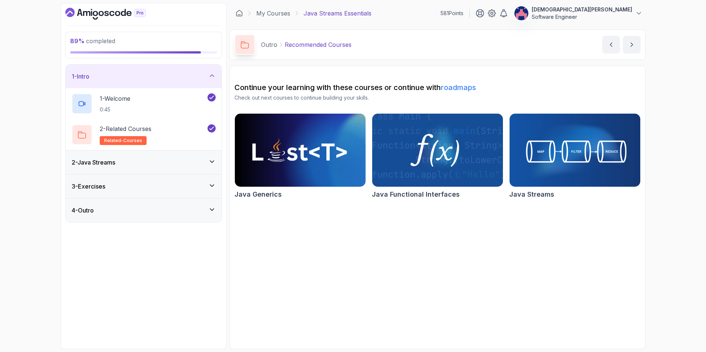
click at [180, 130] on div "2 - Related Courses related-courses" at bounding box center [139, 134] width 134 height 21
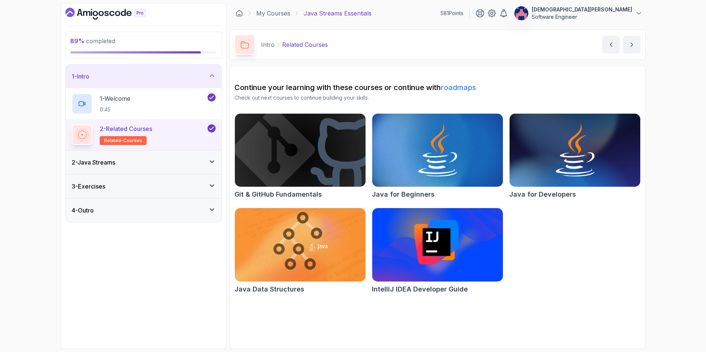
click at [191, 164] on div "2 - Java Streams" at bounding box center [144, 162] width 144 height 9
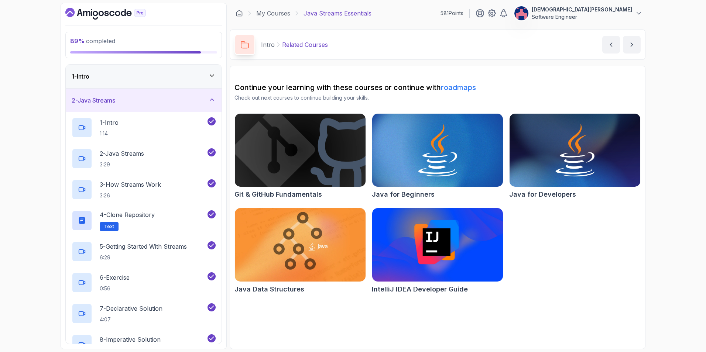
click at [201, 100] on div "2 - Java Streams" at bounding box center [144, 100] width 144 height 9
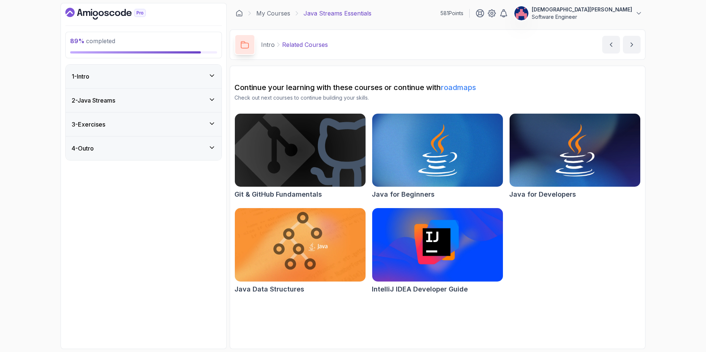
click at [200, 129] on div "3 - Exercises" at bounding box center [144, 124] width 144 height 9
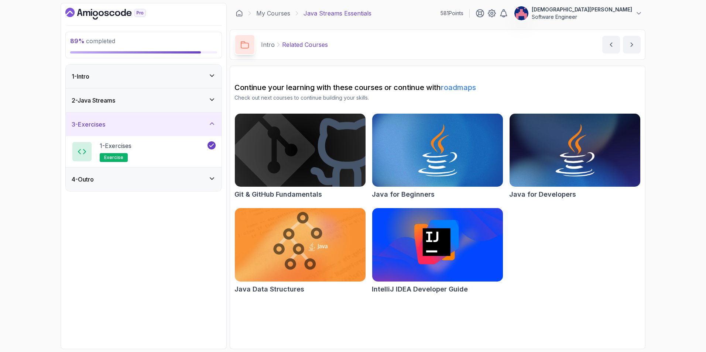
click at [198, 121] on div "3 - Exercises" at bounding box center [144, 124] width 144 height 9
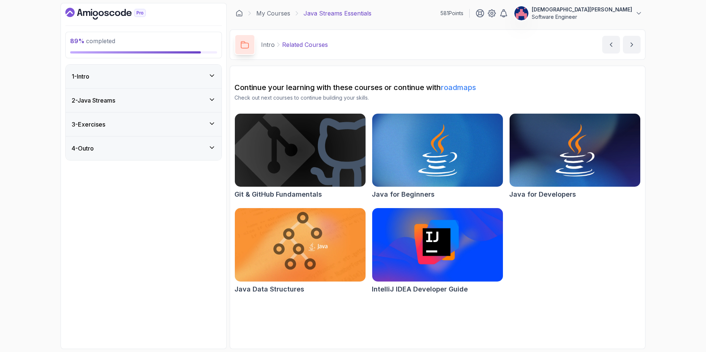
click at [200, 150] on div "4 - Outro" at bounding box center [144, 148] width 144 height 9
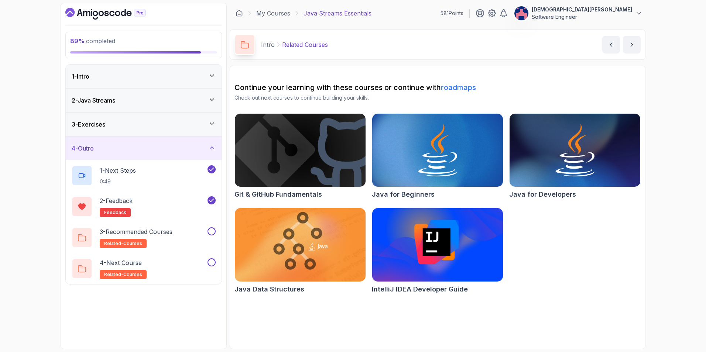
click at [198, 232] on div "3 - Recommended Courses related-courses" at bounding box center [139, 237] width 134 height 21
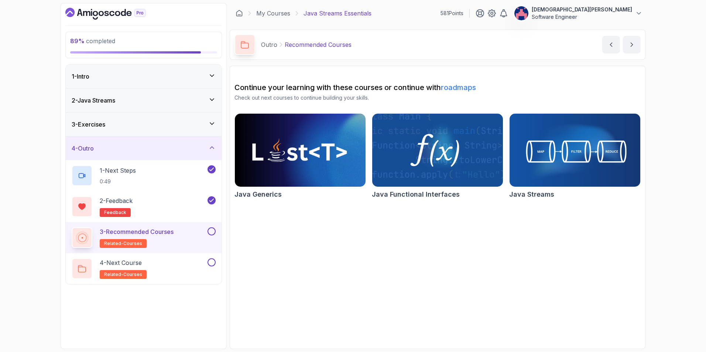
click at [211, 230] on button at bounding box center [212, 231] width 8 height 8
click at [185, 249] on div "4 - Next Course related-courses" at bounding box center [144, 268] width 156 height 31
click at [184, 249] on div "4 - Next Course related-courses" at bounding box center [139, 268] width 134 height 21
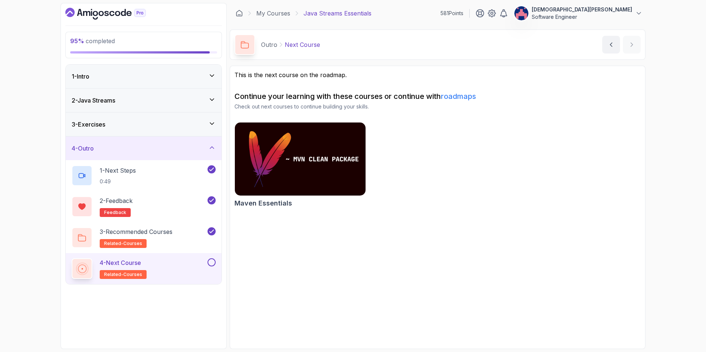
click at [209, 249] on button at bounding box center [212, 262] width 8 height 8
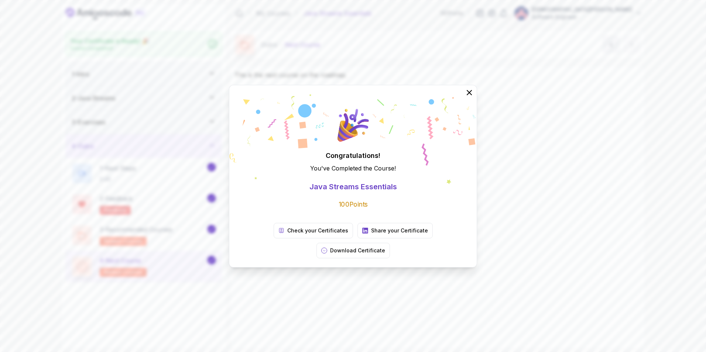
click at [385, 247] on p "Download Certificate" at bounding box center [357, 250] width 55 height 7
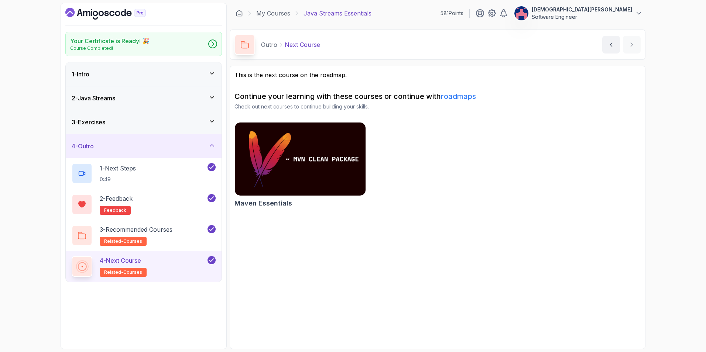
click at [275, 16] on link "My Courses" at bounding box center [273, 13] width 34 height 9
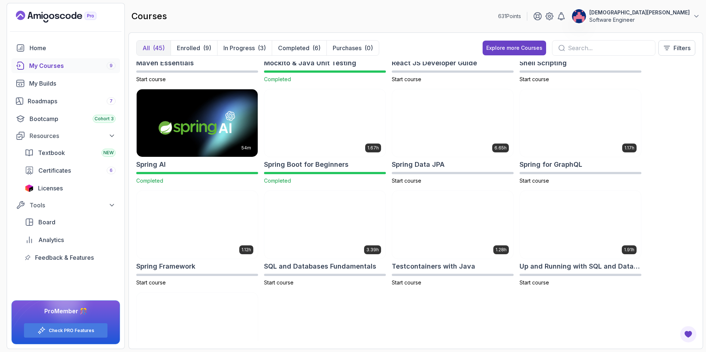
scroll to position [923, 0]
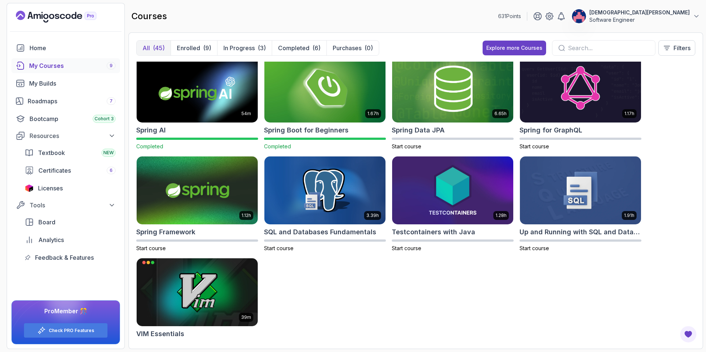
click at [239, 49] on p "In Progress" at bounding box center [238, 48] width 31 height 9
